Goal: Browse casually

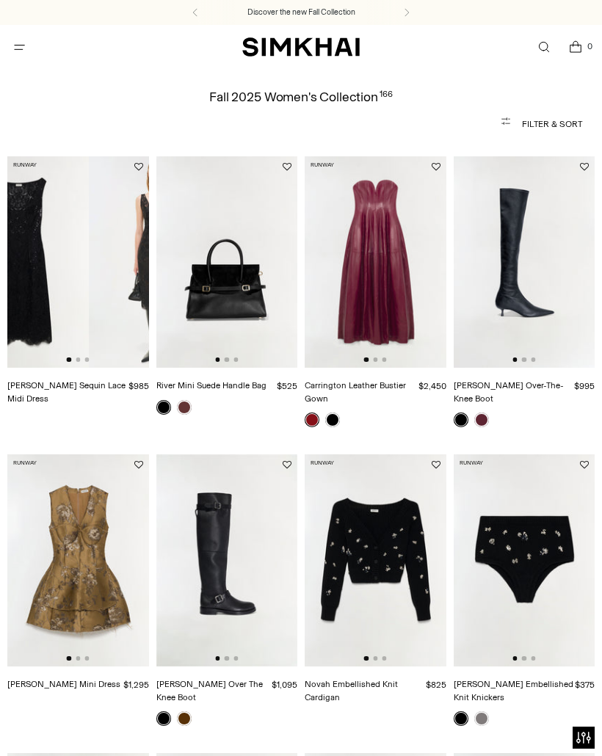
scroll to position [0, 70]
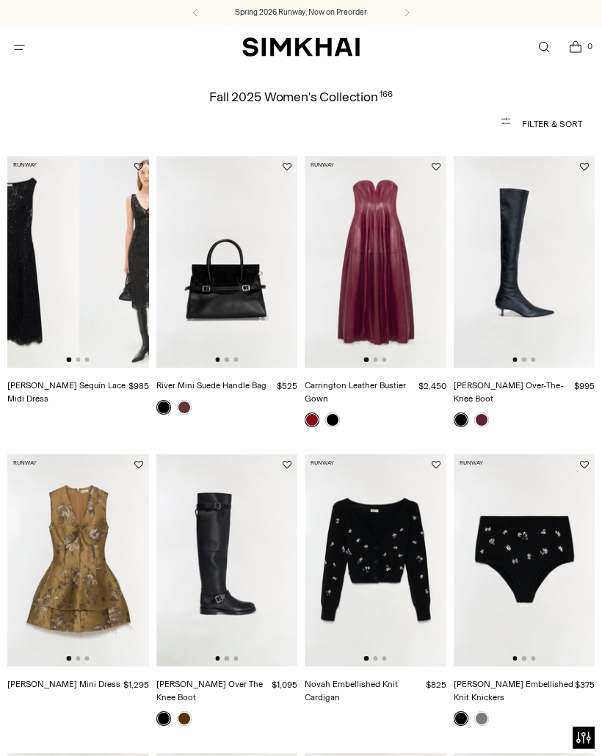
click at [79, 285] on img at bounding box center [150, 262] width 142 height 212
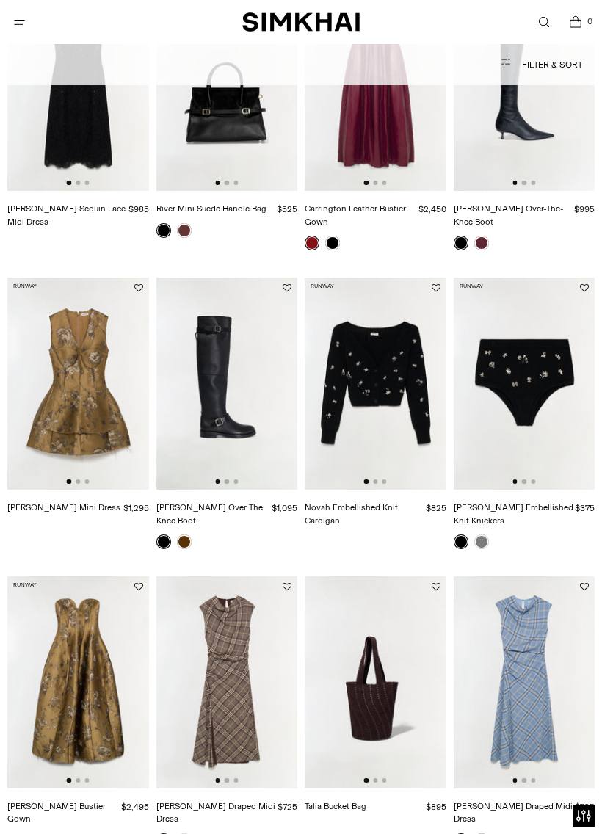
scroll to position [0, 62]
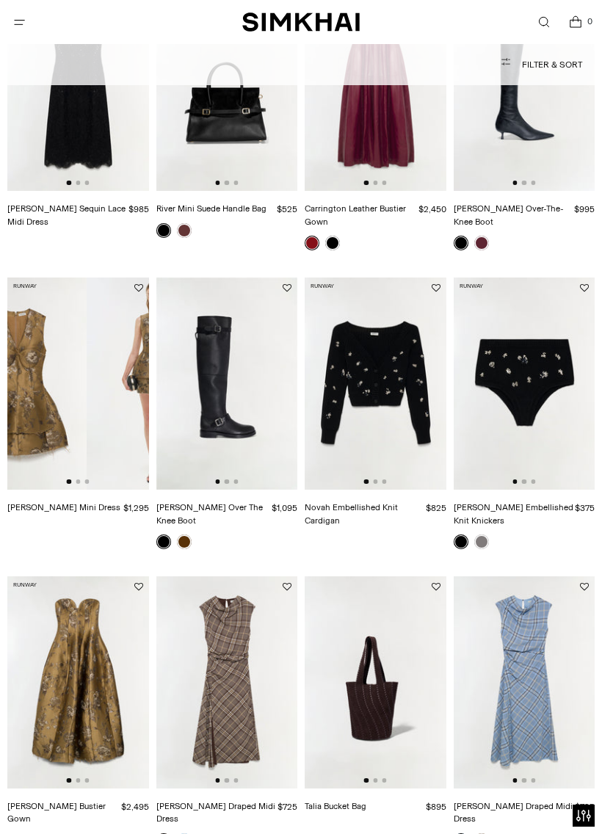
click at [83, 390] on img at bounding box center [16, 384] width 142 height 212
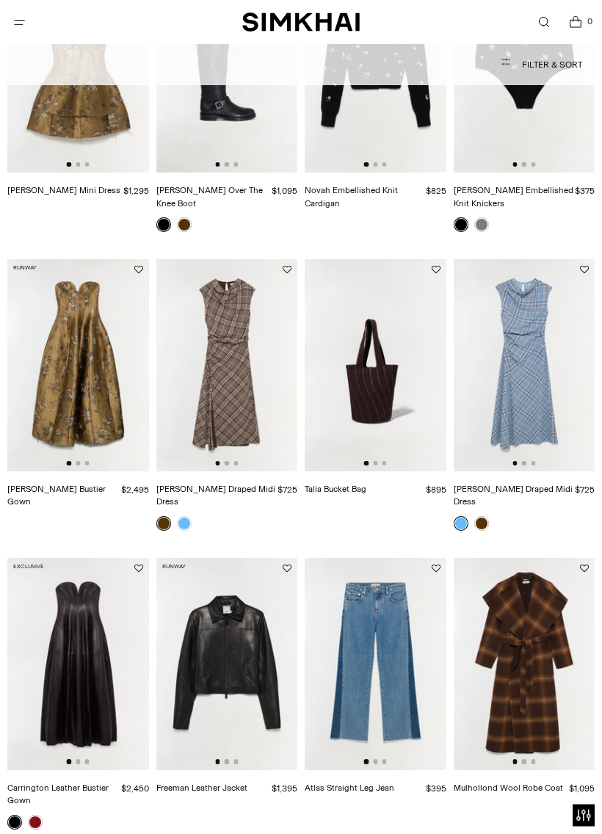
scroll to position [496, 0]
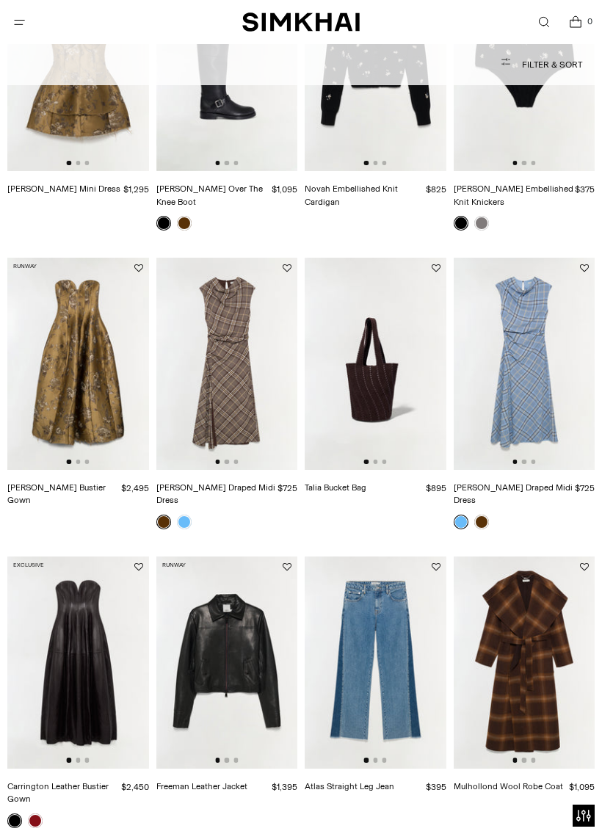
click at [219, 366] on img at bounding box center [227, 364] width 142 height 212
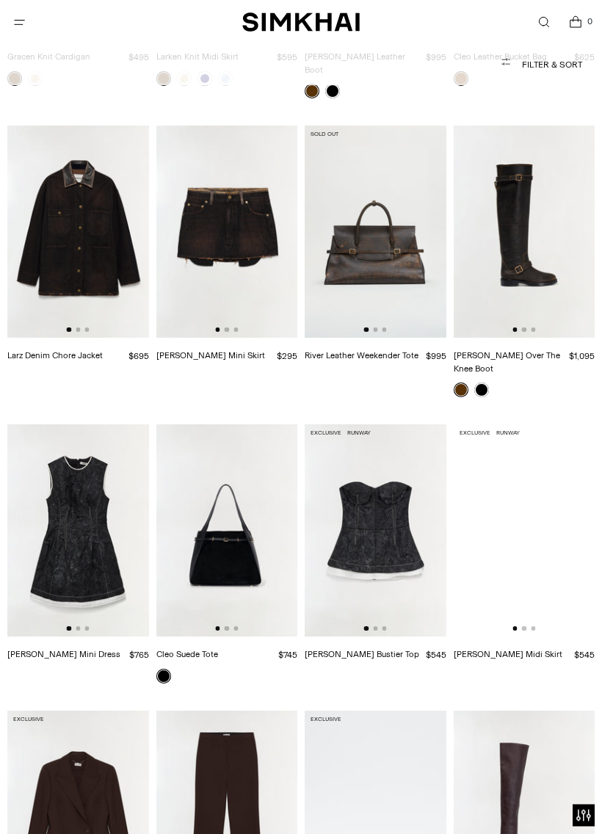
scroll to position [1816, 0]
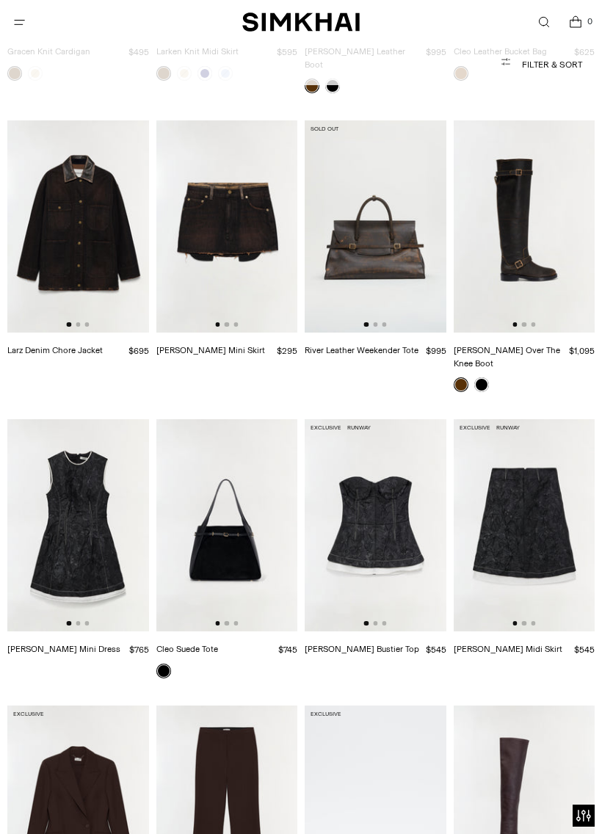
click at [80, 524] on img at bounding box center [78, 525] width 142 height 212
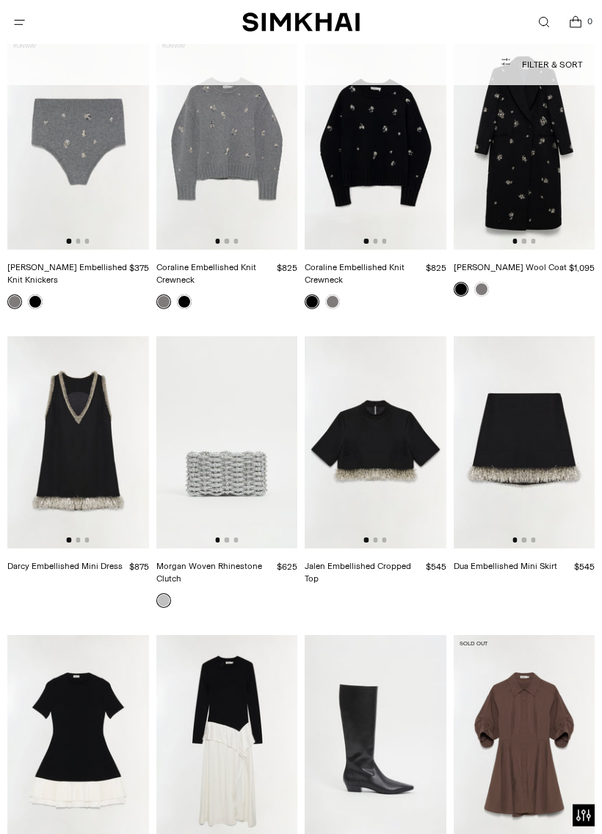
scroll to position [5432, 0]
click at [72, 364] on img at bounding box center [78, 442] width 142 height 212
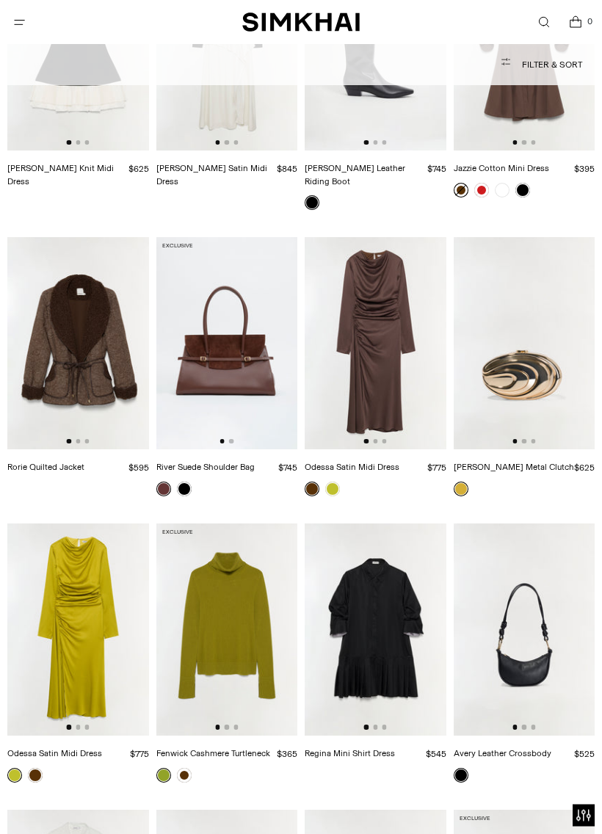
scroll to position [6128, 0]
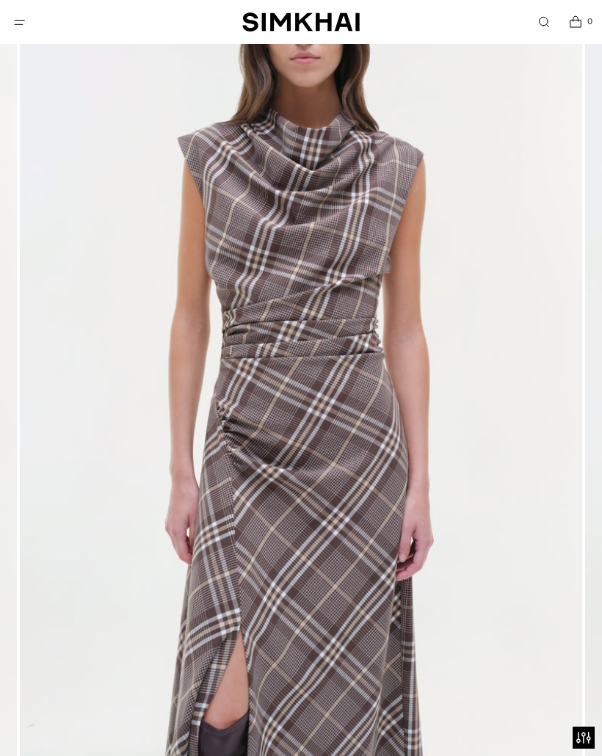
scroll to position [221, 0]
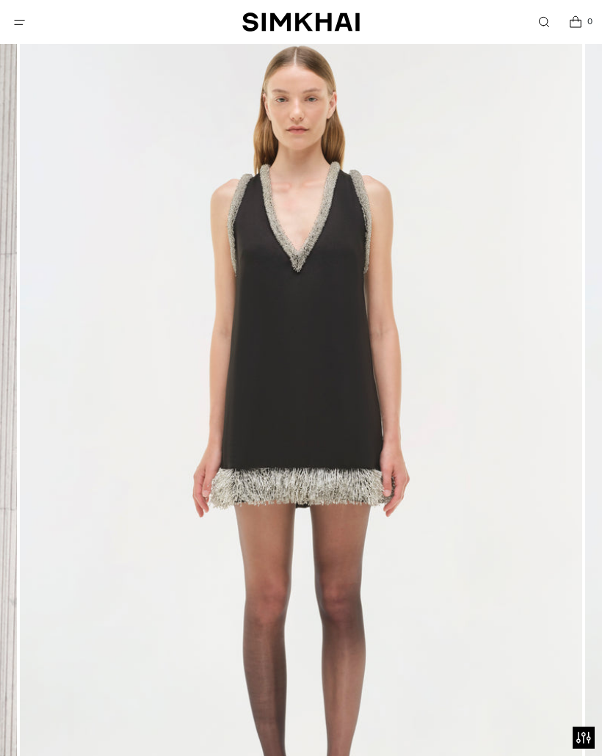
scroll to position [117, 0]
